Goal: Task Accomplishment & Management: Complete application form

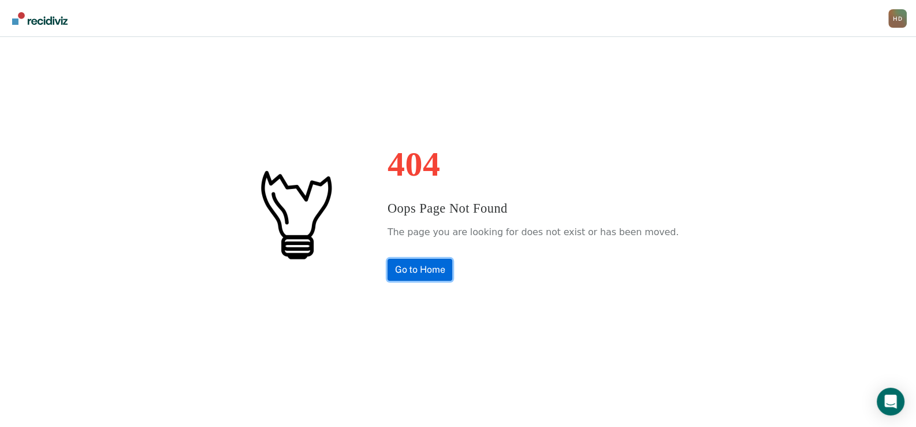
click at [442, 270] on link "Go to Home" at bounding box center [419, 270] width 65 height 22
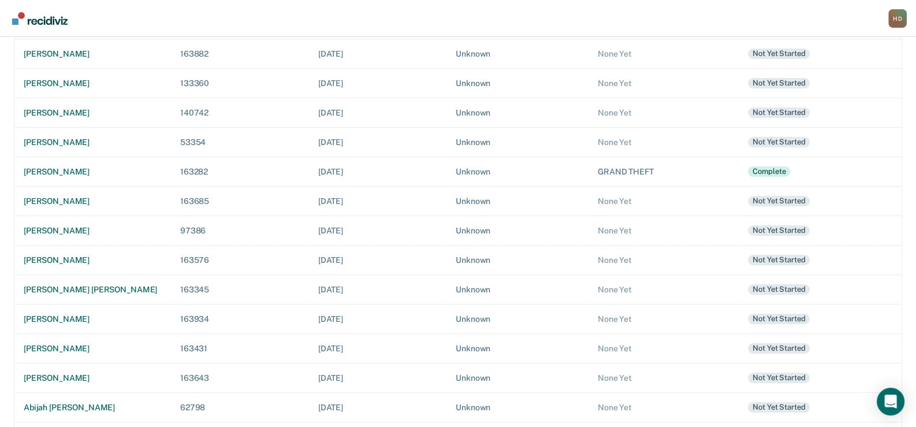
scroll to position [288, 0]
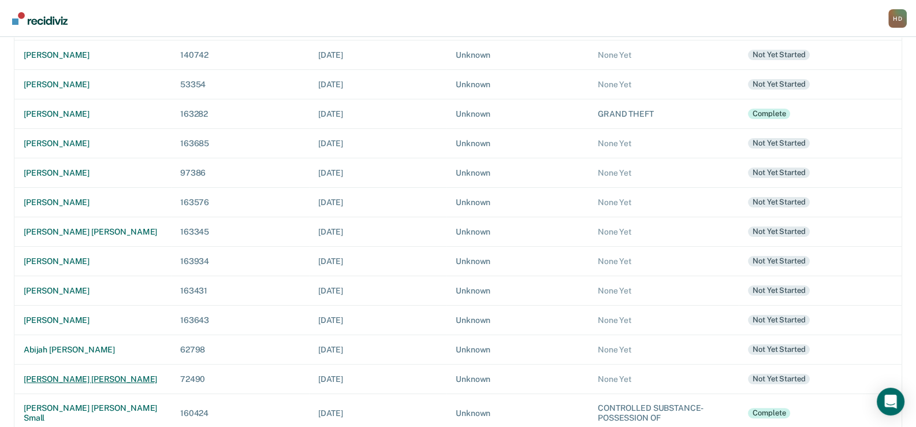
click at [58, 371] on td "brady keith shobe" at bounding box center [92, 378] width 157 height 29
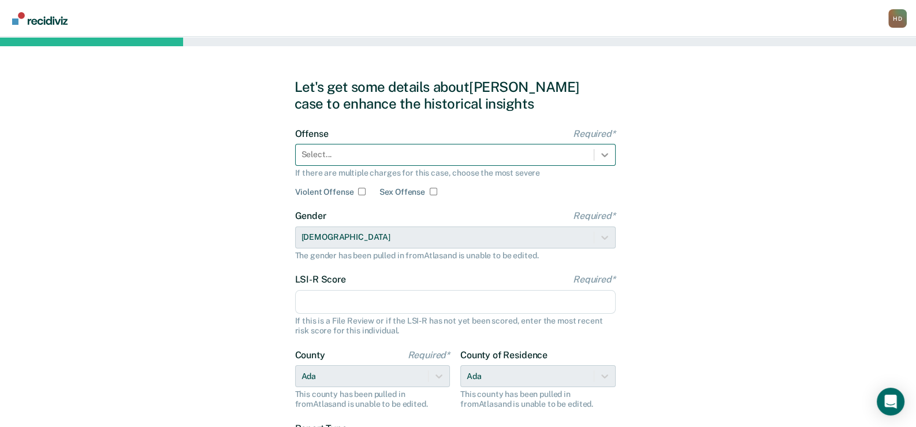
click at [605, 156] on icon at bounding box center [605, 155] width 12 height 12
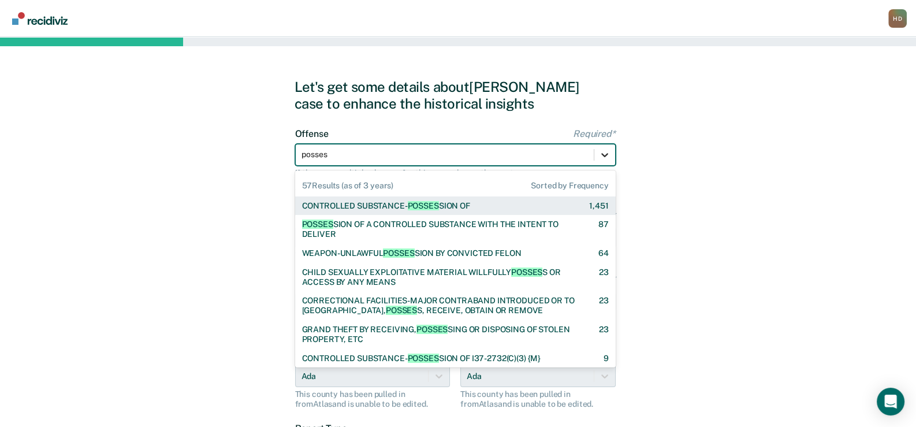
type input "possess"
click at [439, 201] on span "POSSESS" at bounding box center [426, 205] width 36 height 9
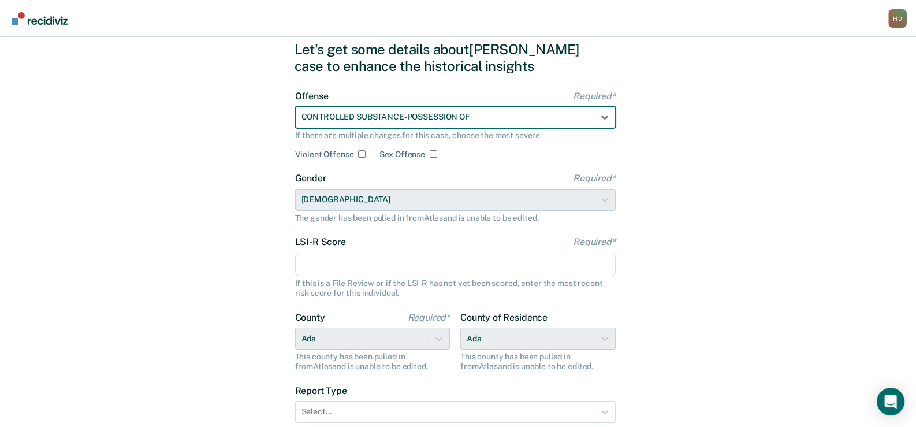
scroll to position [57, 0]
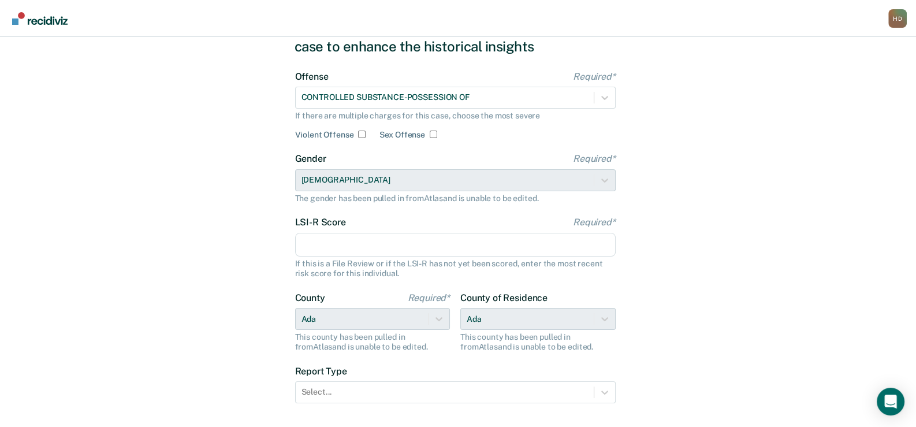
click at [323, 240] on input "LSI-R Score Required*" at bounding box center [455, 245] width 320 height 24
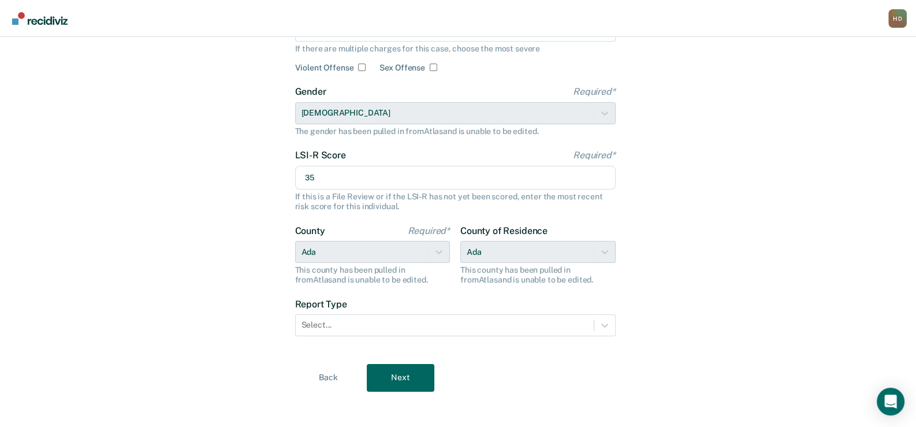
scroll to position [129, 0]
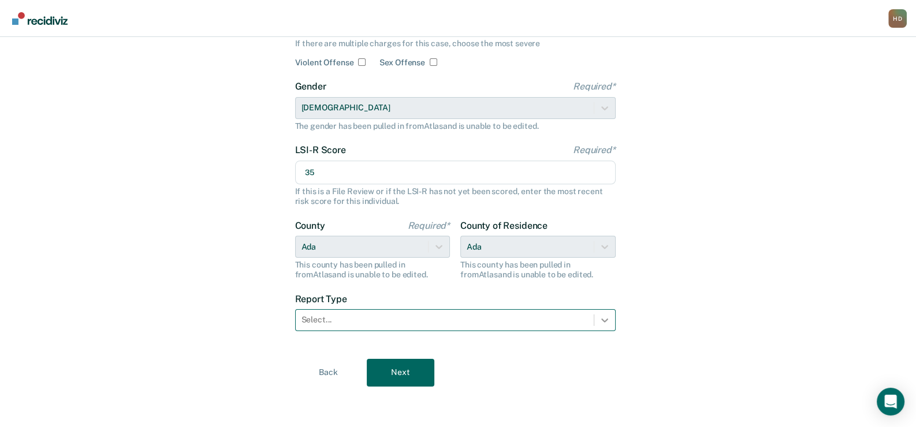
type input "35"
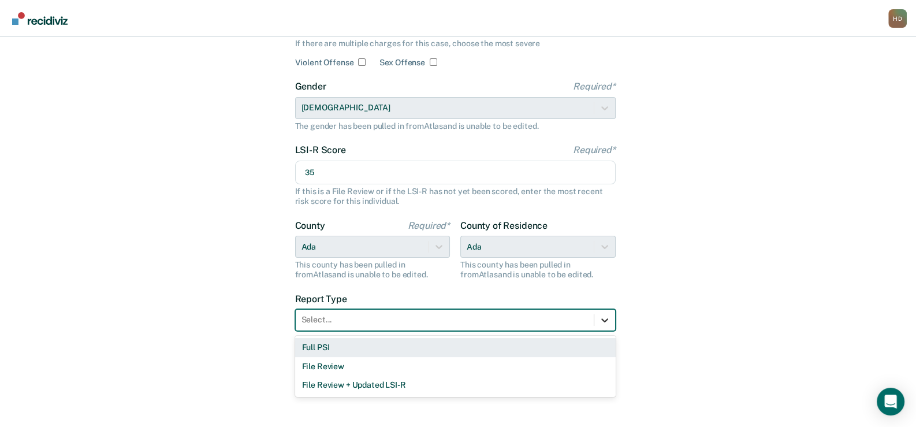
click at [607, 319] on icon at bounding box center [605, 320] width 12 height 12
click at [323, 346] on div "Full PSI" at bounding box center [455, 347] width 320 height 19
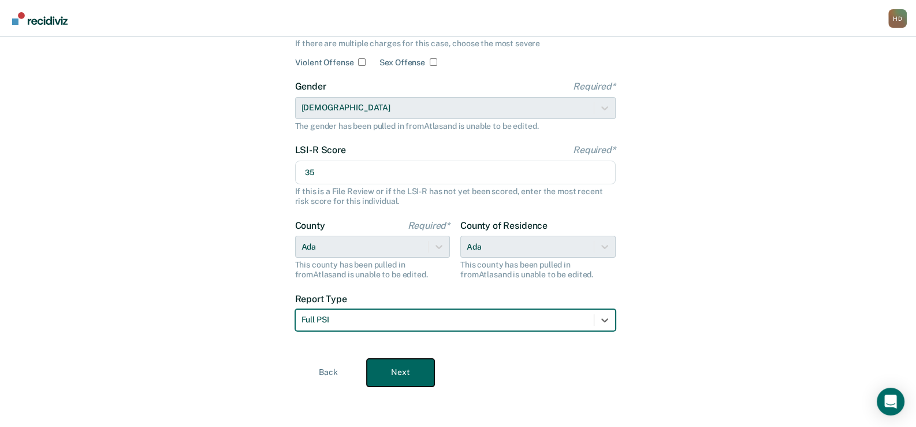
click at [401, 366] on button "Next" at bounding box center [401, 372] width 68 height 28
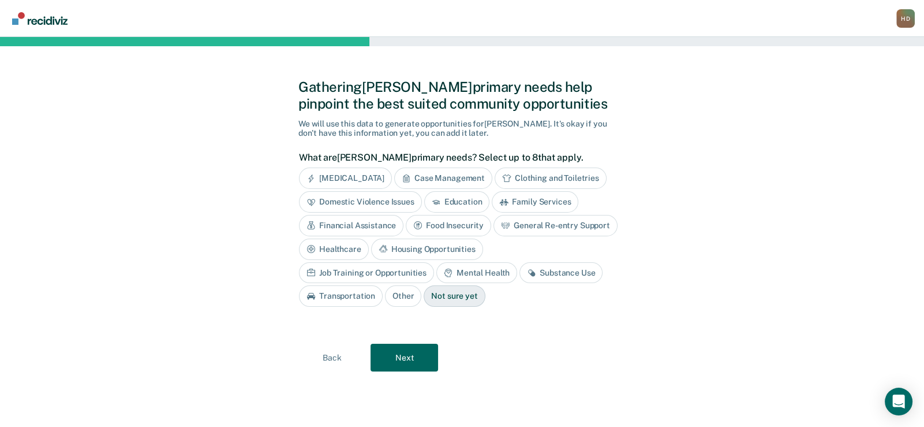
click at [452, 174] on div "Case Management" at bounding box center [443, 177] width 98 height 21
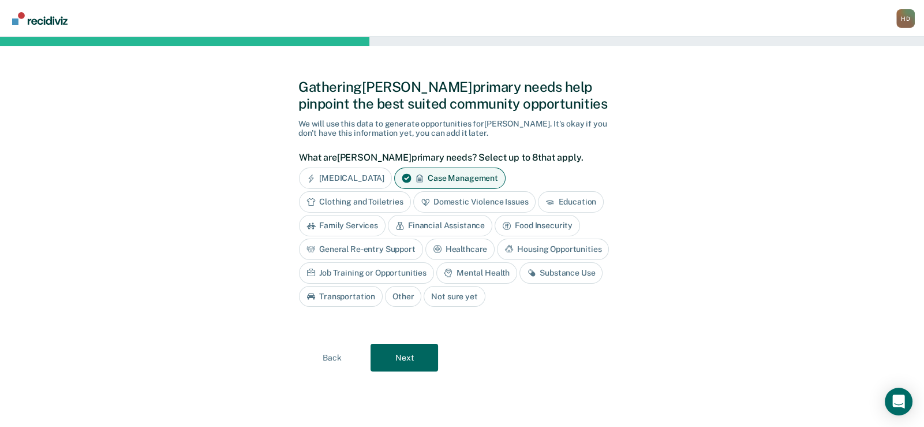
click at [566, 244] on div "Housing Opportunities" at bounding box center [553, 248] width 112 height 21
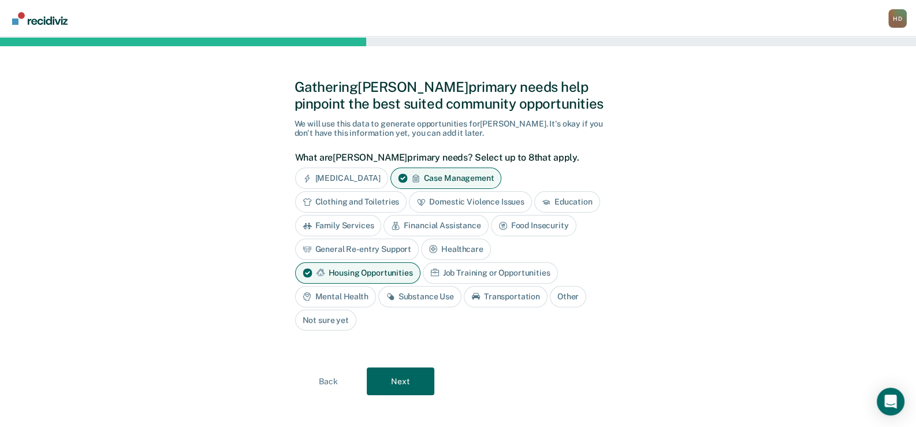
click at [334, 293] on div "Mental Health" at bounding box center [335, 296] width 81 height 21
click at [424, 293] on div "Substance Use" at bounding box center [432, 296] width 83 height 21
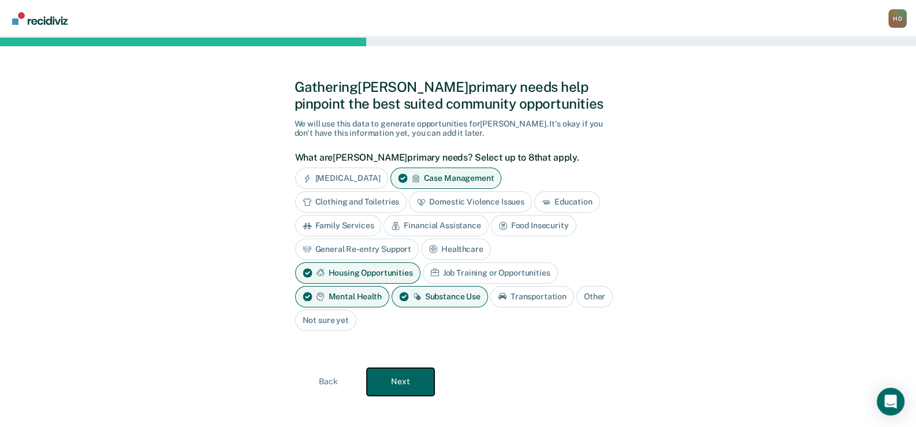
click at [410, 380] on button "Next" at bounding box center [401, 382] width 68 height 28
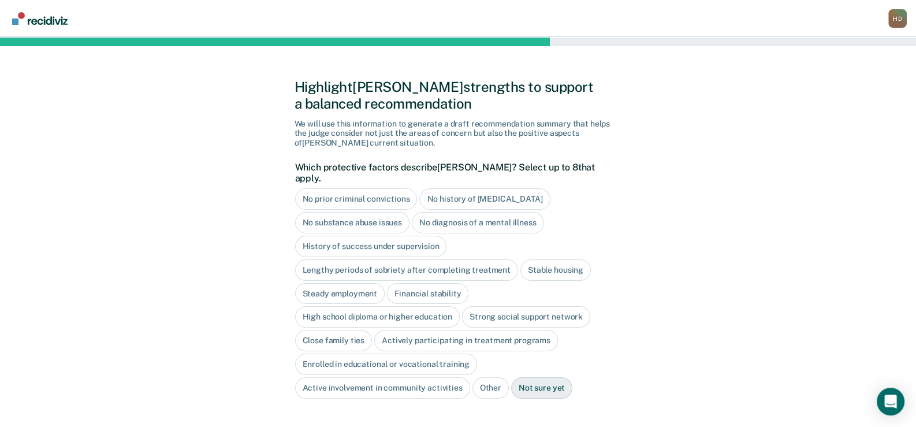
click at [366, 259] on div "Lengthy periods of sobriety after completing treatment" at bounding box center [406, 269] width 223 height 21
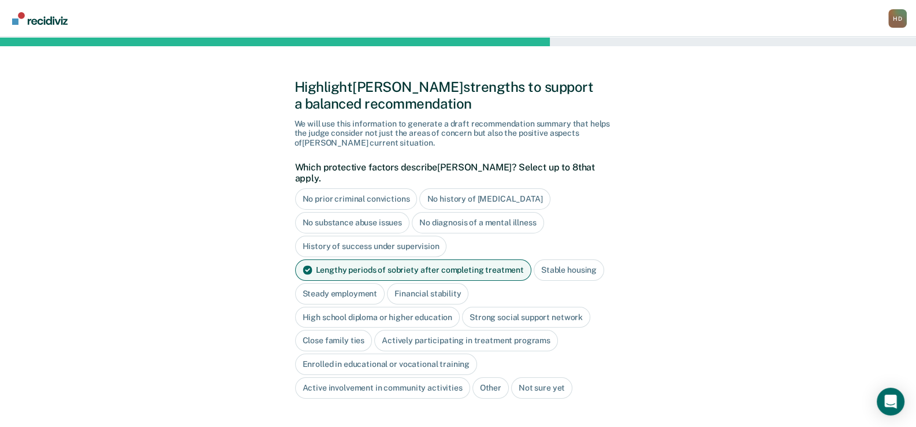
click at [413, 307] on div "High school diploma or higher education" at bounding box center [377, 317] width 165 height 21
click at [352, 330] on div "Close family ties" at bounding box center [333, 340] width 77 height 21
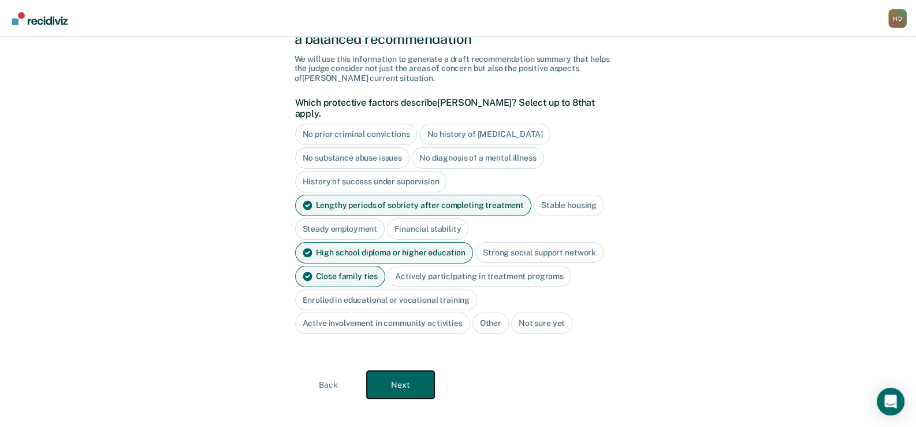
click at [412, 373] on button "Next" at bounding box center [401, 385] width 68 height 28
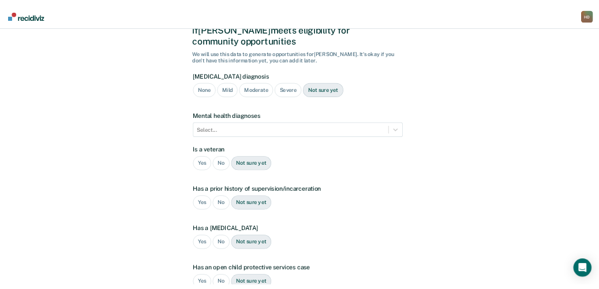
scroll to position [219, 0]
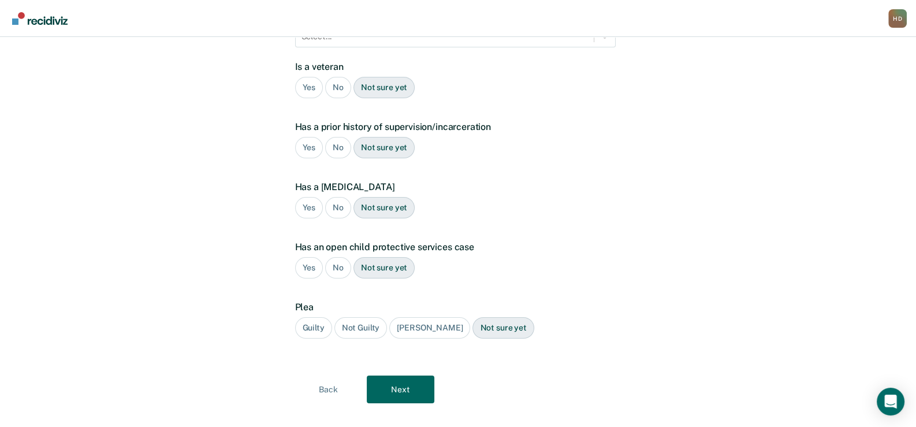
click at [336, 77] on div "No" at bounding box center [338, 87] width 26 height 21
click at [302, 137] on div "Yes" at bounding box center [309, 147] width 28 height 21
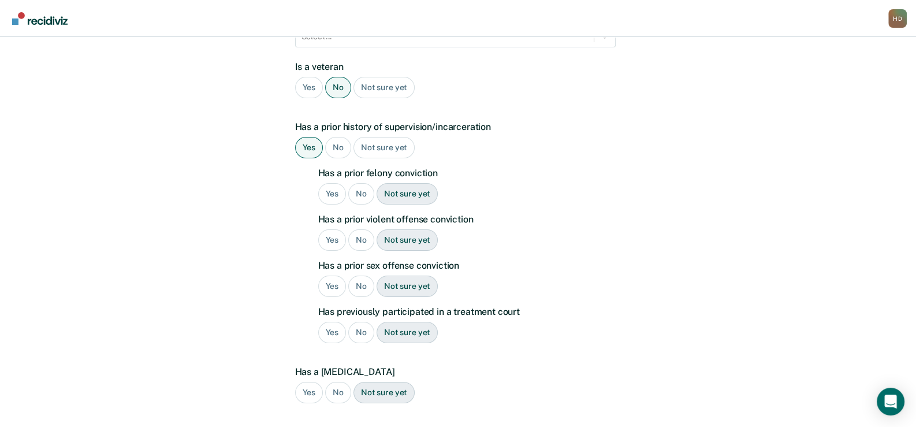
click at [326, 183] on div "Yes" at bounding box center [332, 193] width 28 height 21
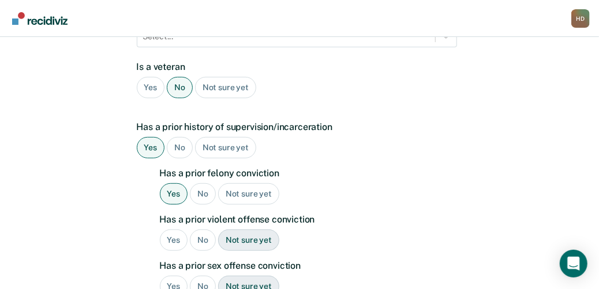
scroll to position [277, 0]
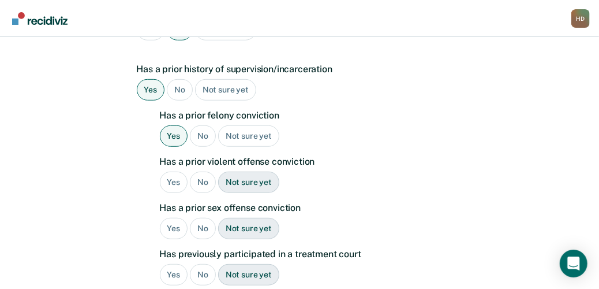
click at [166, 171] on div "Yes" at bounding box center [174, 181] width 28 height 21
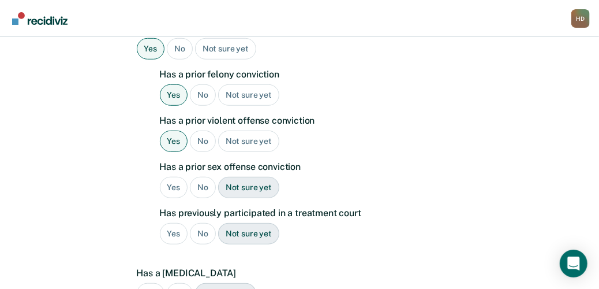
scroll to position [334, 0]
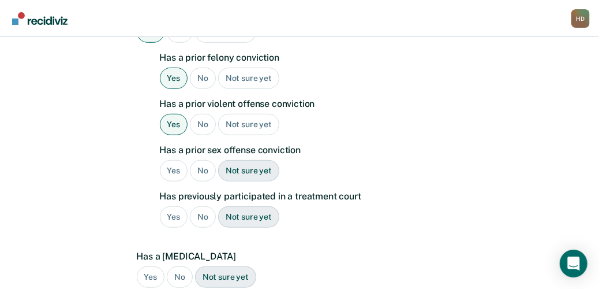
click at [201, 160] on div "No" at bounding box center [203, 170] width 26 height 21
click at [201, 206] on div "No" at bounding box center [203, 216] width 26 height 21
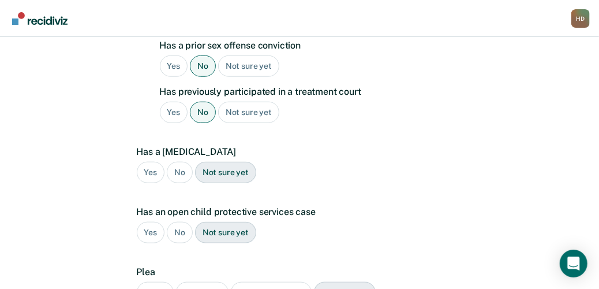
scroll to position [450, 0]
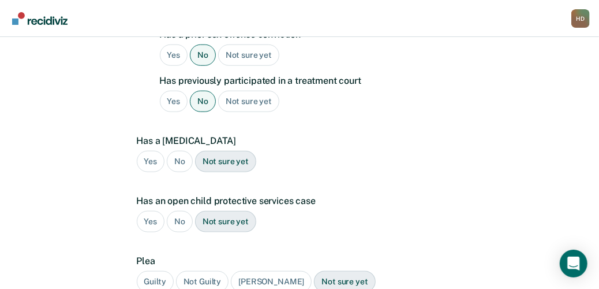
click at [180, 151] on div "No" at bounding box center [180, 161] width 26 height 21
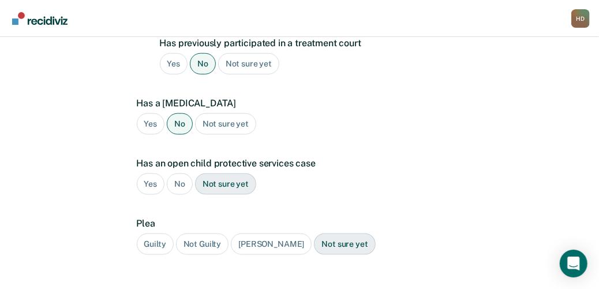
scroll to position [507, 0]
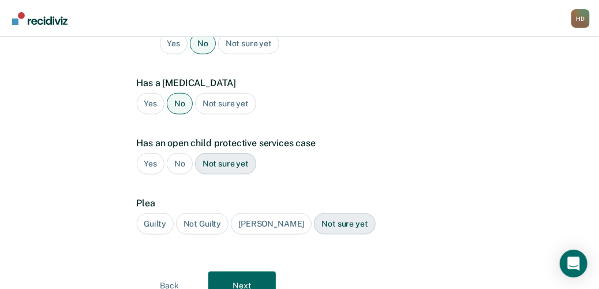
click at [180, 153] on div "No" at bounding box center [180, 163] width 26 height 21
click at [152, 213] on div "Guilty" at bounding box center [155, 223] width 37 height 21
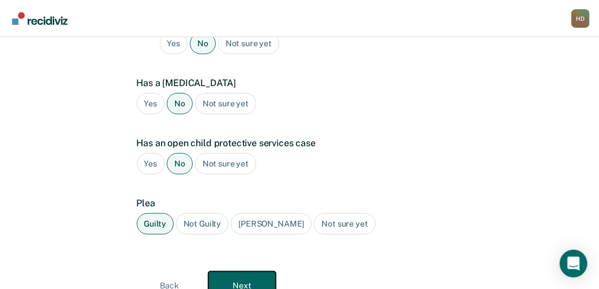
click at [245, 271] on button "Next" at bounding box center [242, 285] width 68 height 28
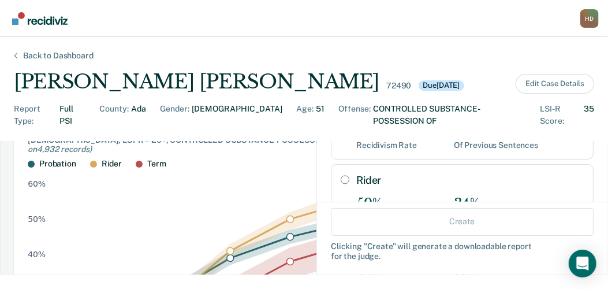
scroll to position [57, 0]
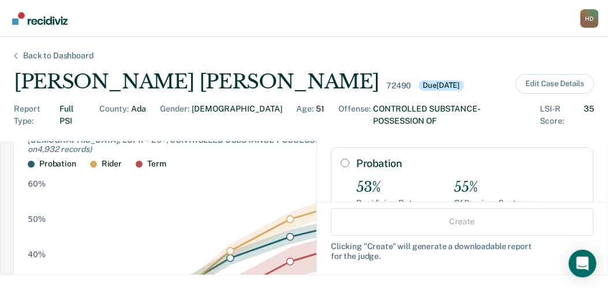
click at [341, 158] on input "Probation" at bounding box center [345, 162] width 9 height 9
radio input "true"
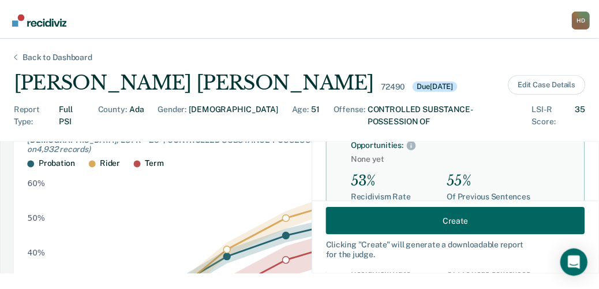
scroll to position [115, 0]
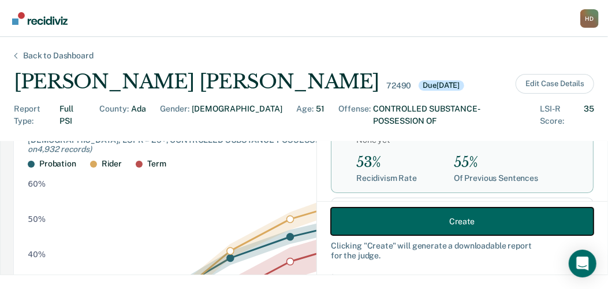
click at [426, 220] on button "Create" at bounding box center [462, 221] width 263 height 28
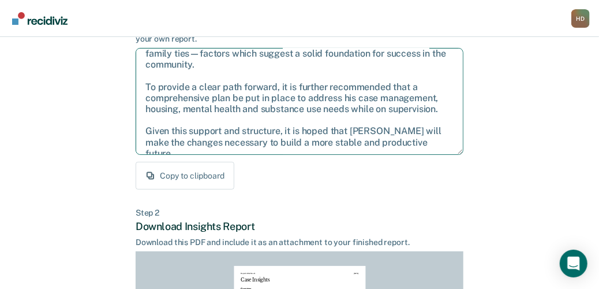
drag, startPoint x: 144, startPoint y: 176, endPoint x: 444, endPoint y: 137, distance: 302.7
click at [444, 137] on textarea "After careful consideration of the details of this case, it is recommended that…" at bounding box center [300, 101] width 328 height 107
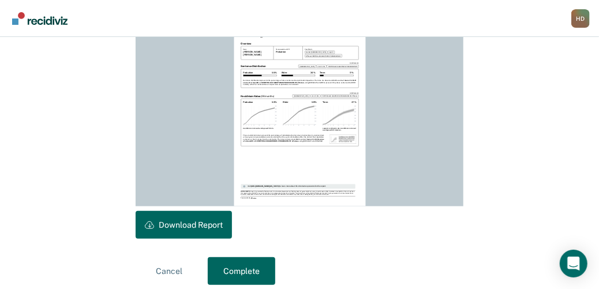
scroll to position [369, 0]
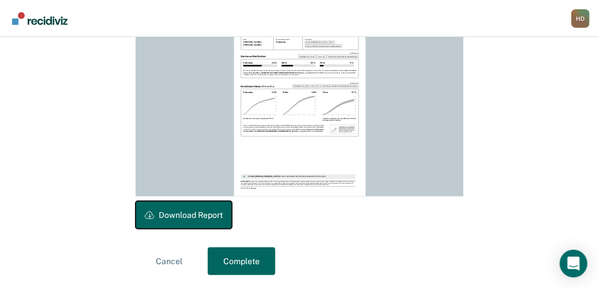
click at [168, 210] on button "Download Report" at bounding box center [184, 215] width 96 height 28
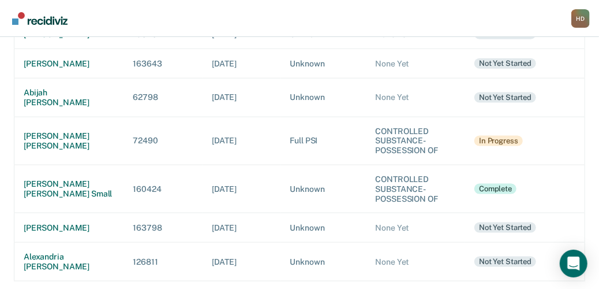
scroll to position [599, 0]
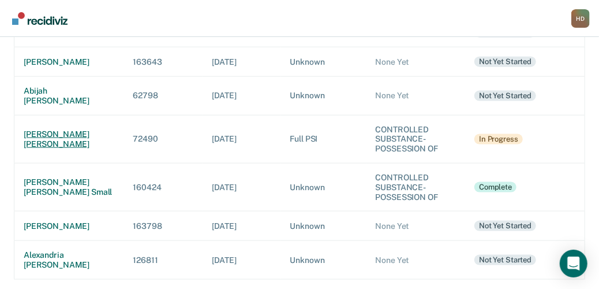
click at [77, 132] on div "[PERSON_NAME] [PERSON_NAME]" at bounding box center [69, 139] width 91 height 20
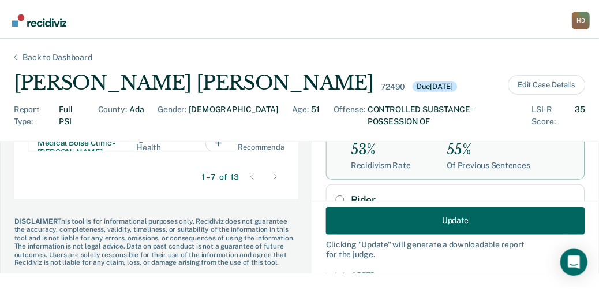
scroll to position [8, 0]
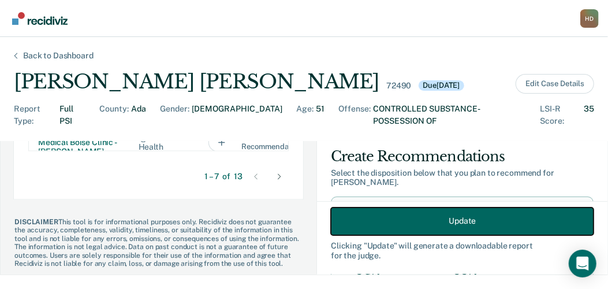
click at [378, 222] on button "Update" at bounding box center [462, 221] width 263 height 28
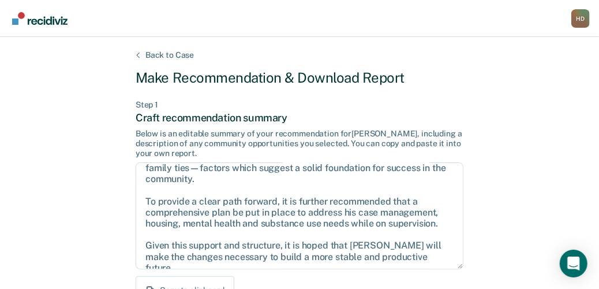
scroll to position [369, 0]
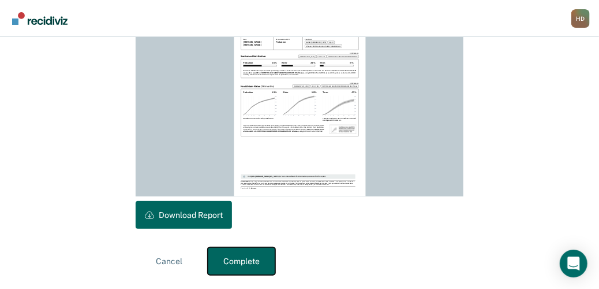
click at [221, 265] on button "Complete" at bounding box center [242, 261] width 68 height 28
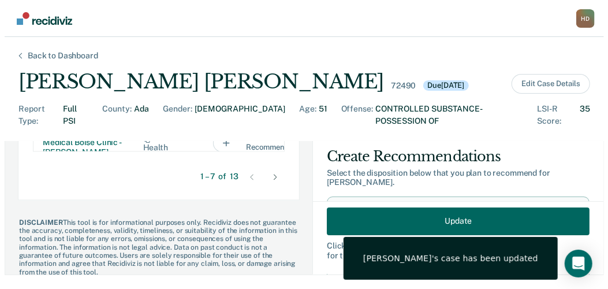
scroll to position [929, 0]
